Goal: Information Seeking & Learning: Learn about a topic

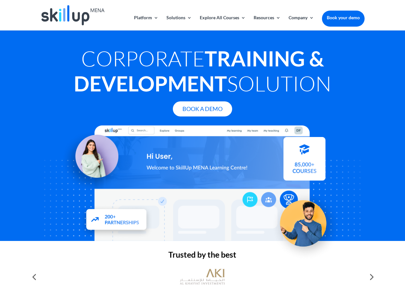
click at [202, 154] on div at bounding box center [202, 182] width 324 height 115
click at [179, 23] on link "Solutions" at bounding box center [178, 22] width 25 height 15
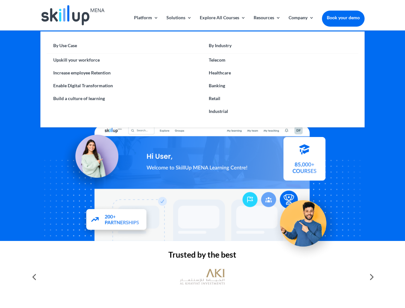
click at [222, 23] on link "Explore All Courses" at bounding box center [223, 22] width 46 height 15
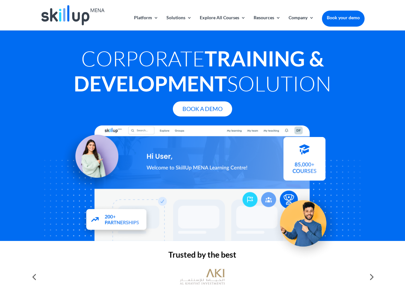
click at [267, 23] on link "Resources" at bounding box center [267, 22] width 27 height 15
click at [301, 23] on link "Company" at bounding box center [301, 22] width 25 height 15
click at [202, 277] on img at bounding box center [202, 277] width 45 height 22
